Goal: Information Seeking & Learning: Learn about a topic

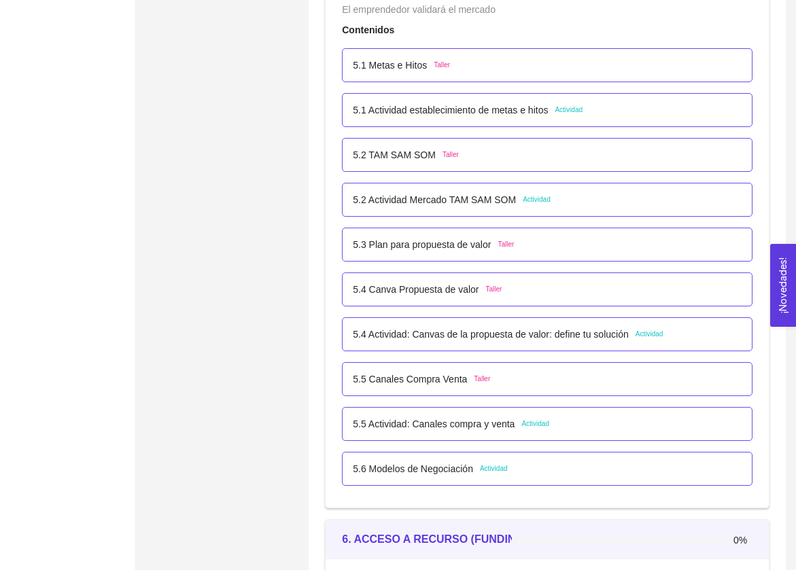
scroll to position [2615, 0]
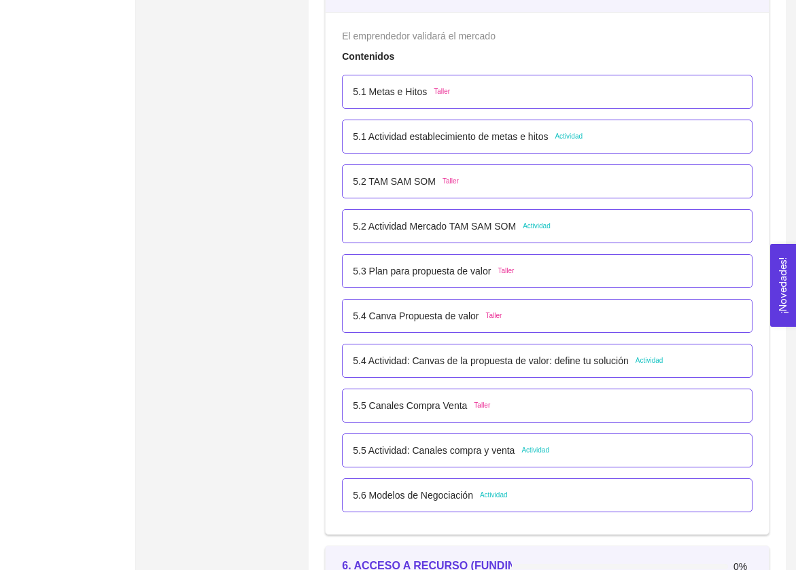
click at [583, 133] on span "Actividad" at bounding box center [569, 136] width 28 height 11
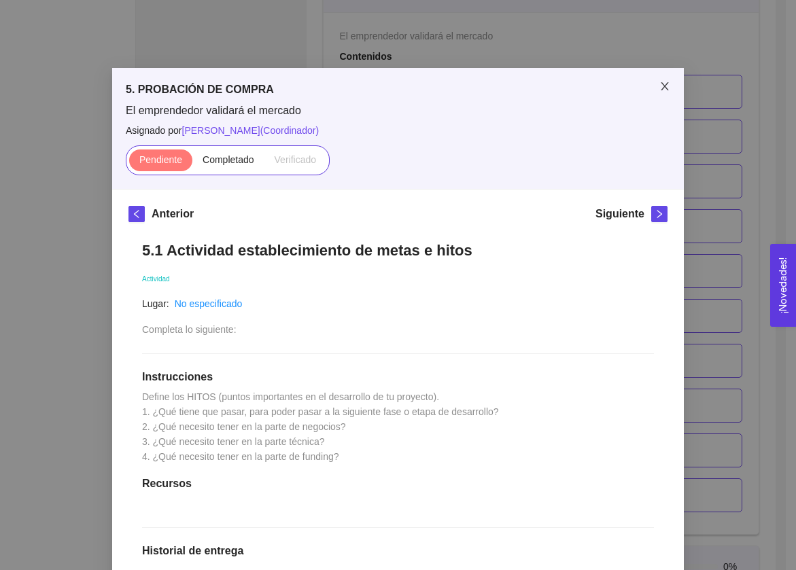
click at [658, 87] on span "Close" at bounding box center [665, 87] width 38 height 38
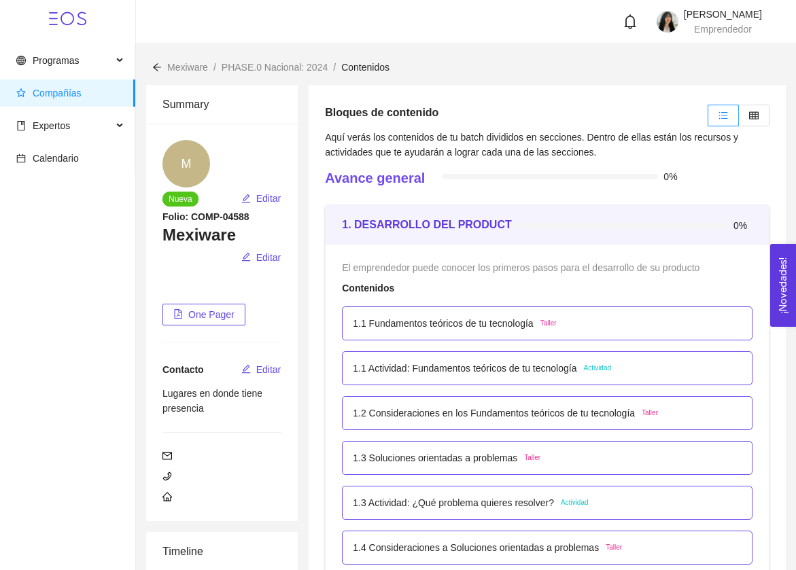
scroll to position [0, 0]
click at [455, 370] on p "1.1 Actividad: Fundamentos teóricos de tu tecnología" at bounding box center [465, 368] width 224 height 15
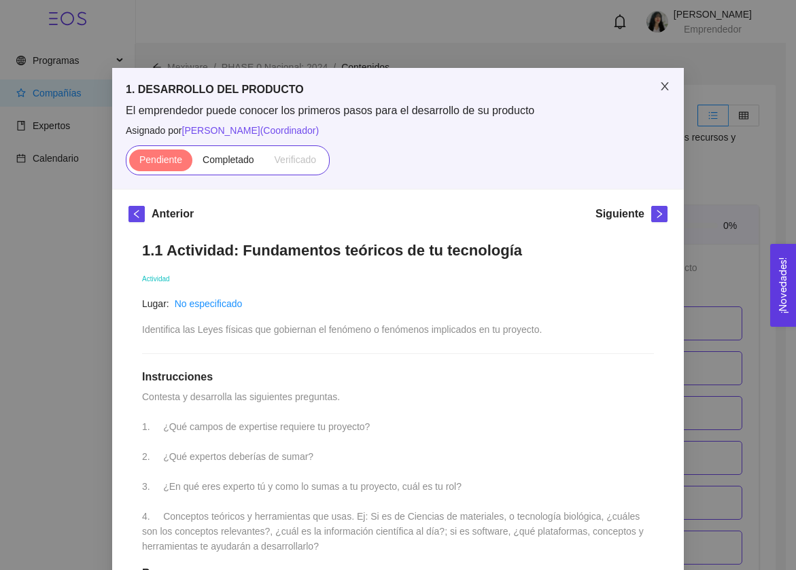
click at [666, 87] on icon "close" at bounding box center [665, 86] width 11 height 11
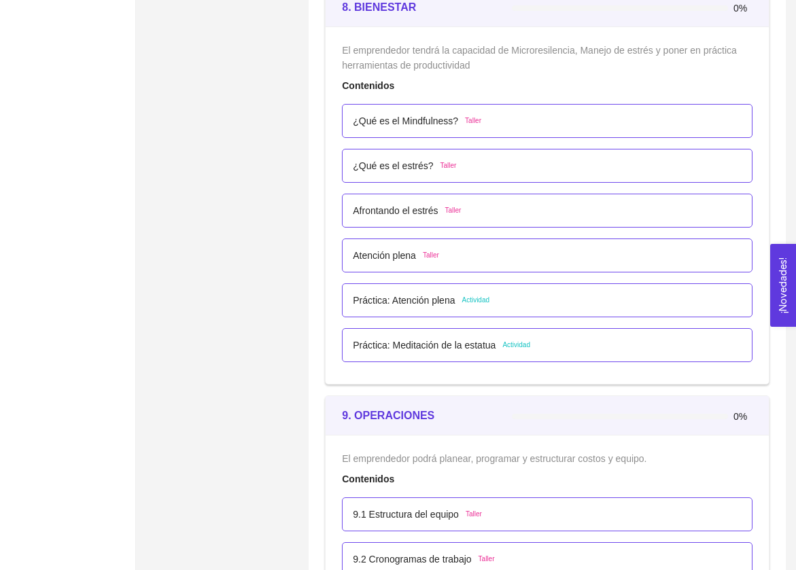
scroll to position [4175, 0]
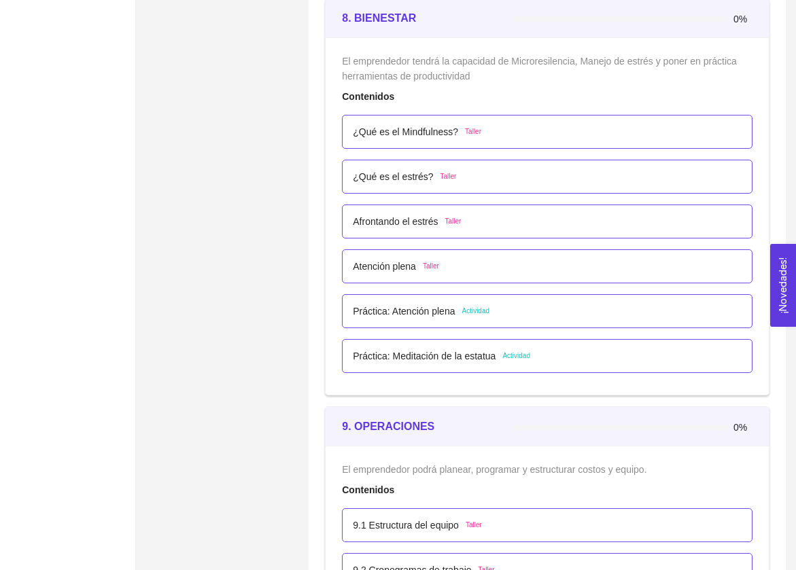
click at [426, 311] on p "Práctica: Atención plena" at bounding box center [404, 311] width 102 height 15
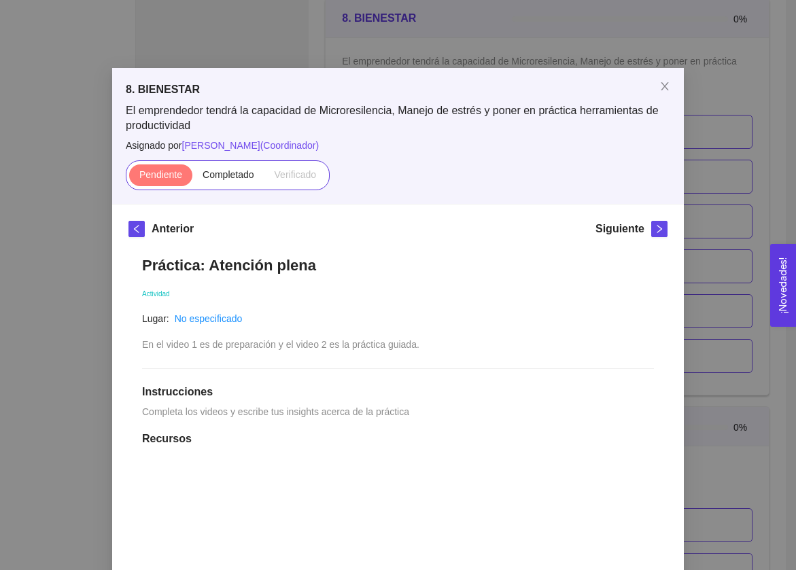
scroll to position [0, 0]
click at [662, 88] on icon "close" at bounding box center [665, 86] width 11 height 11
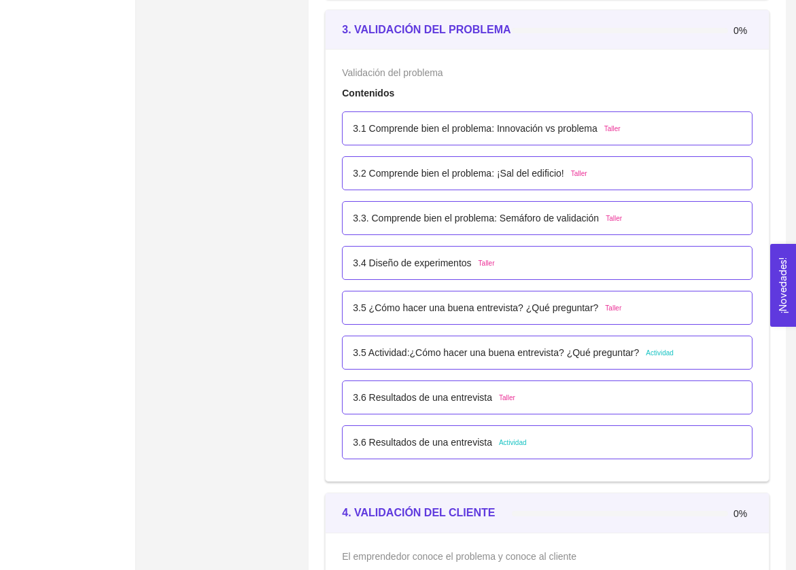
scroll to position [1725, 0]
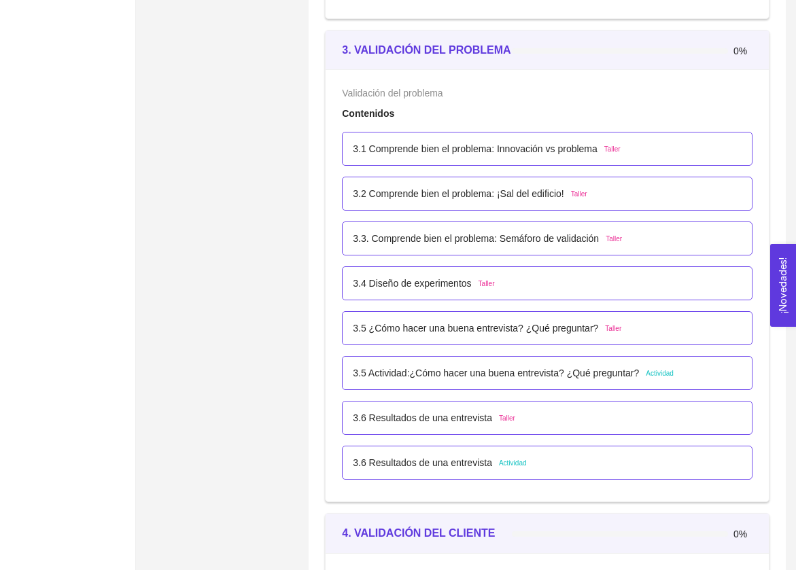
click at [445, 371] on p "3.5 Actividad:¿Cómo hacer una buena entrevista? ¿Qué preguntar?" at bounding box center [496, 373] width 286 height 15
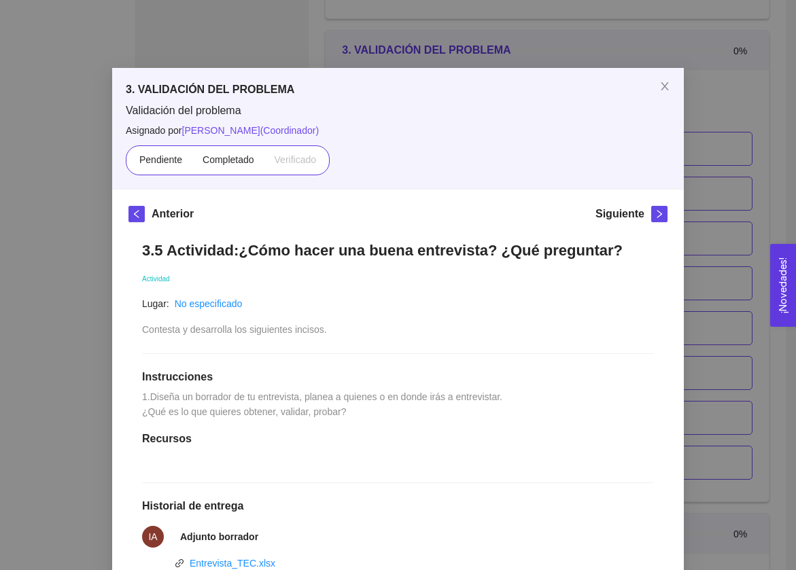
scroll to position [0, 0]
click at [662, 87] on icon "close" at bounding box center [665, 86] width 11 height 11
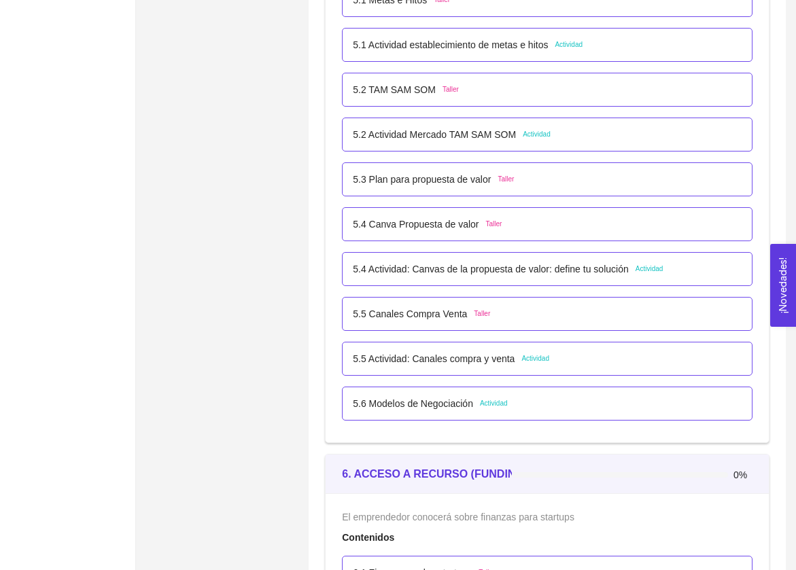
scroll to position [2667, 0]
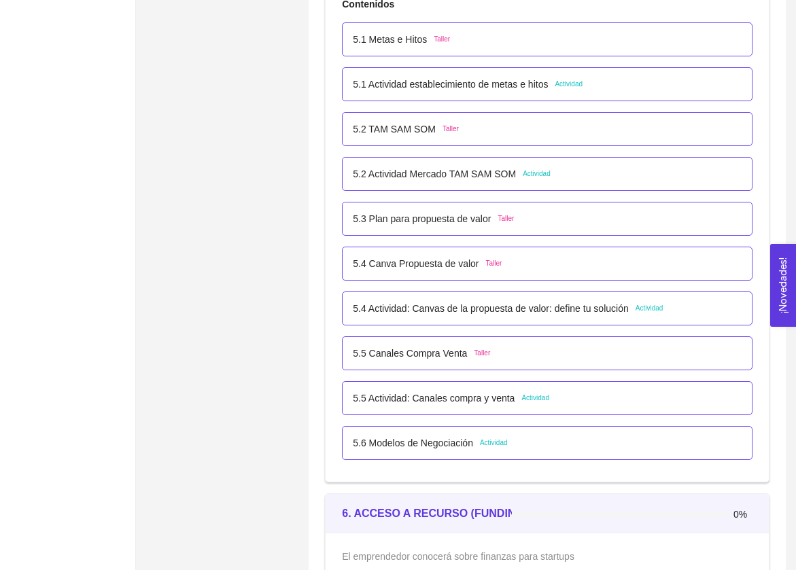
click at [451, 93] on div "5.1 Actividad establecimiento de metas e hitos Actividad" at bounding box center [547, 84] width 411 height 34
click at [449, 86] on p "5.1 Actividad establecimiento de metas e hitos" at bounding box center [450, 84] width 195 height 15
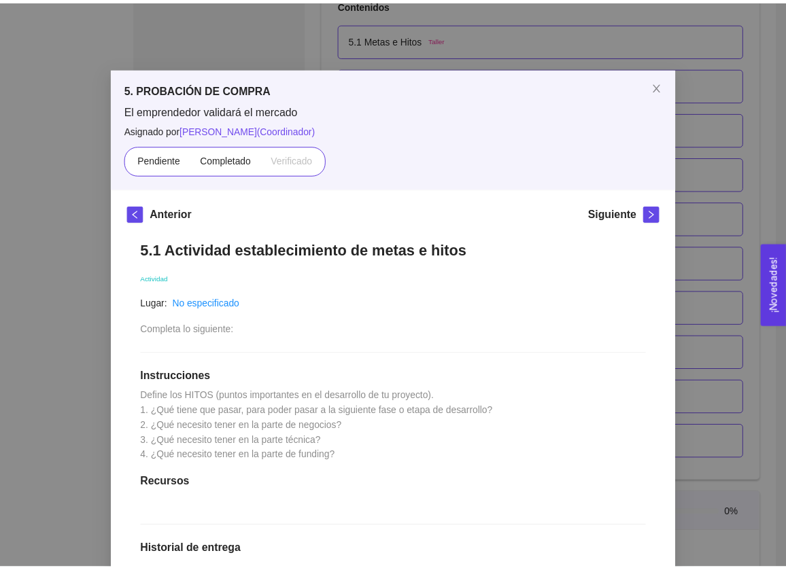
scroll to position [0, 0]
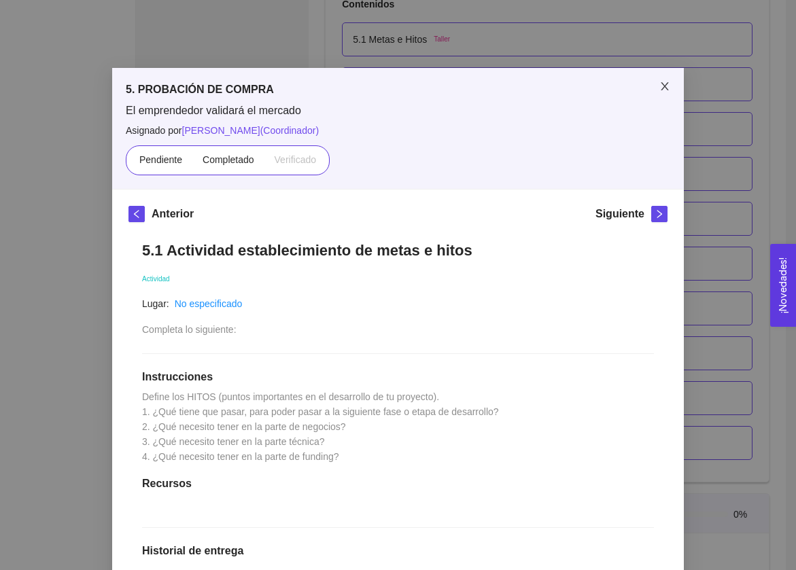
click at [666, 82] on icon "close" at bounding box center [665, 86] width 11 height 11
